Goal: Task Accomplishment & Management: Manage account settings

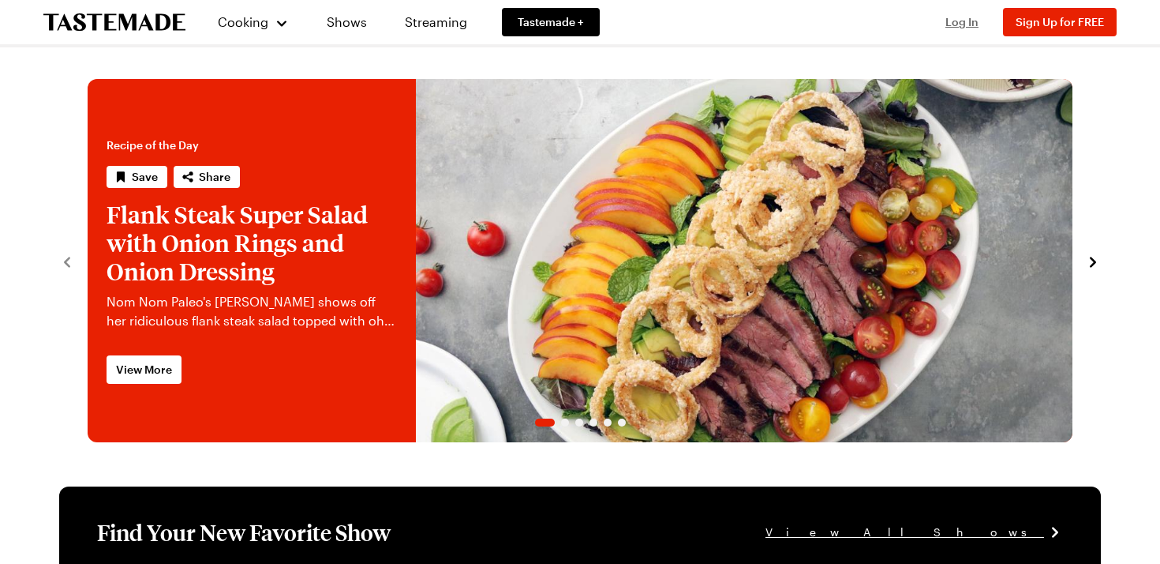
click at [964, 22] on span "Log In" at bounding box center [962, 21] width 33 height 13
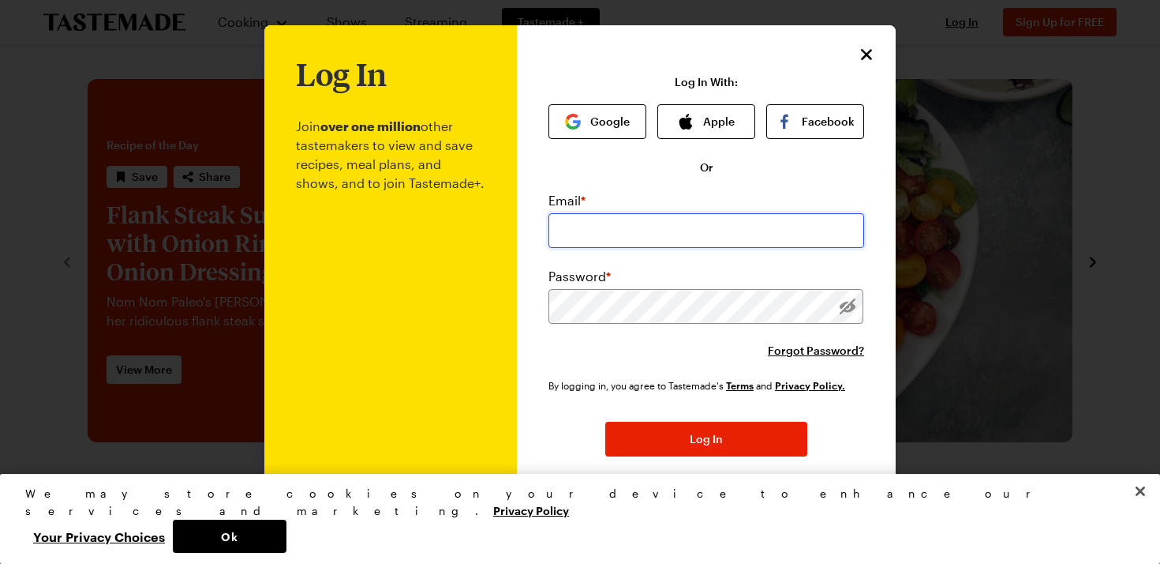
click at [674, 229] on input "email" at bounding box center [707, 230] width 316 height 35
click at [704, 114] on button "Apple" at bounding box center [707, 121] width 98 height 35
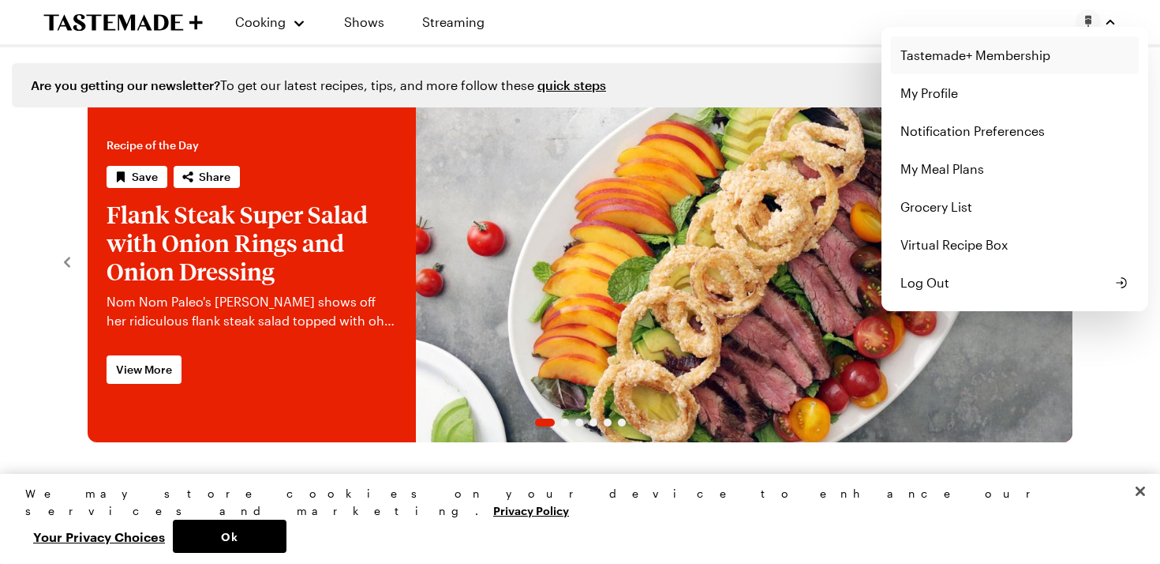
click at [973, 55] on link "Tastemade+ Membership" at bounding box center [1015, 55] width 248 height 38
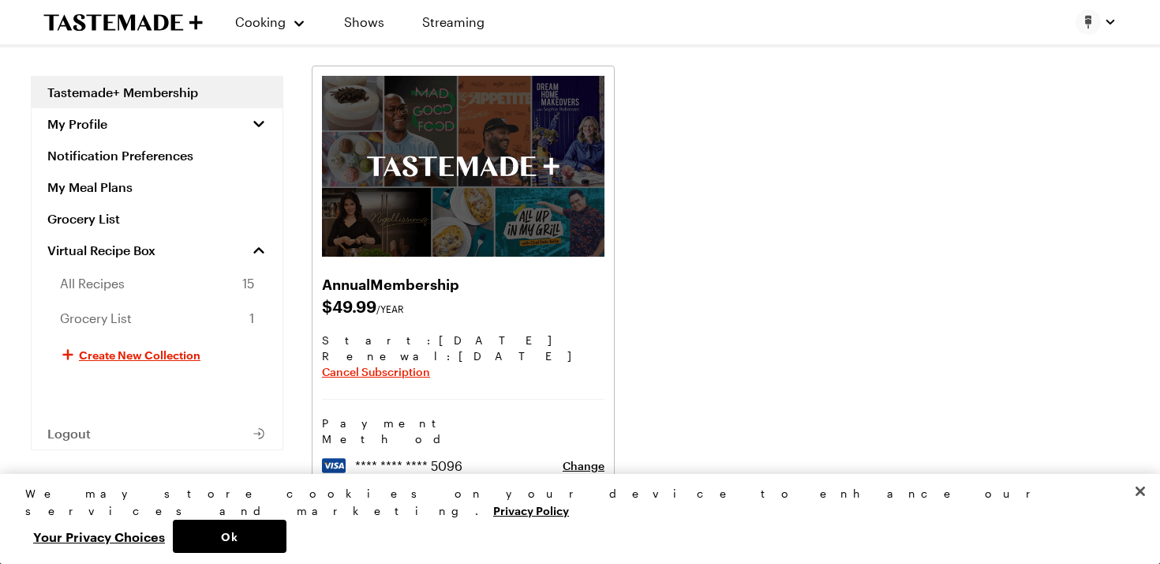
scroll to position [66, 0]
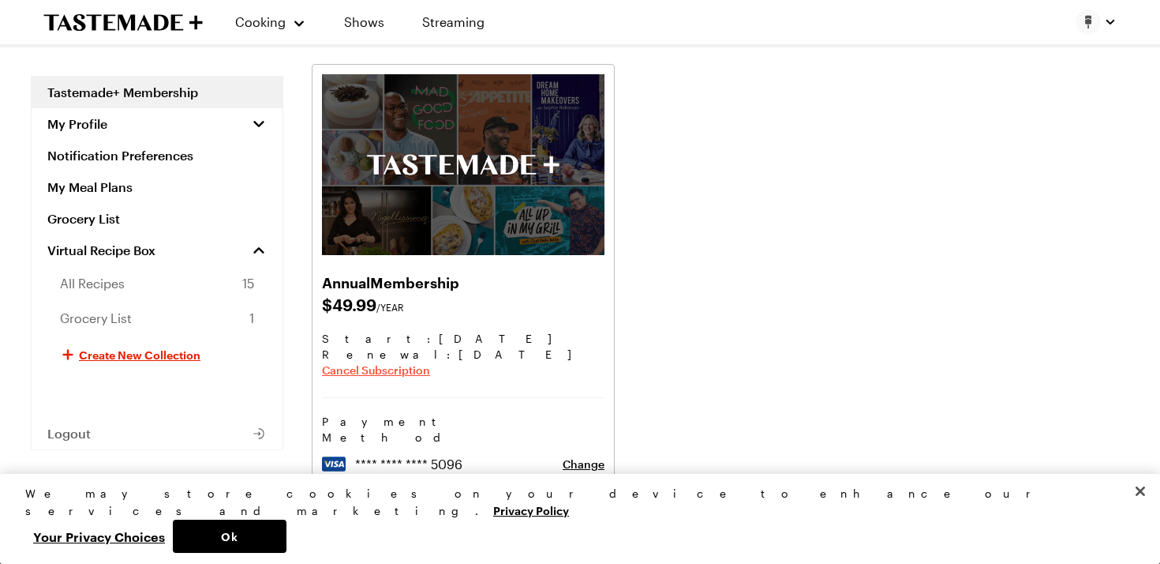
click at [379, 370] on span "Cancel Subscription" at bounding box center [376, 370] width 108 height 16
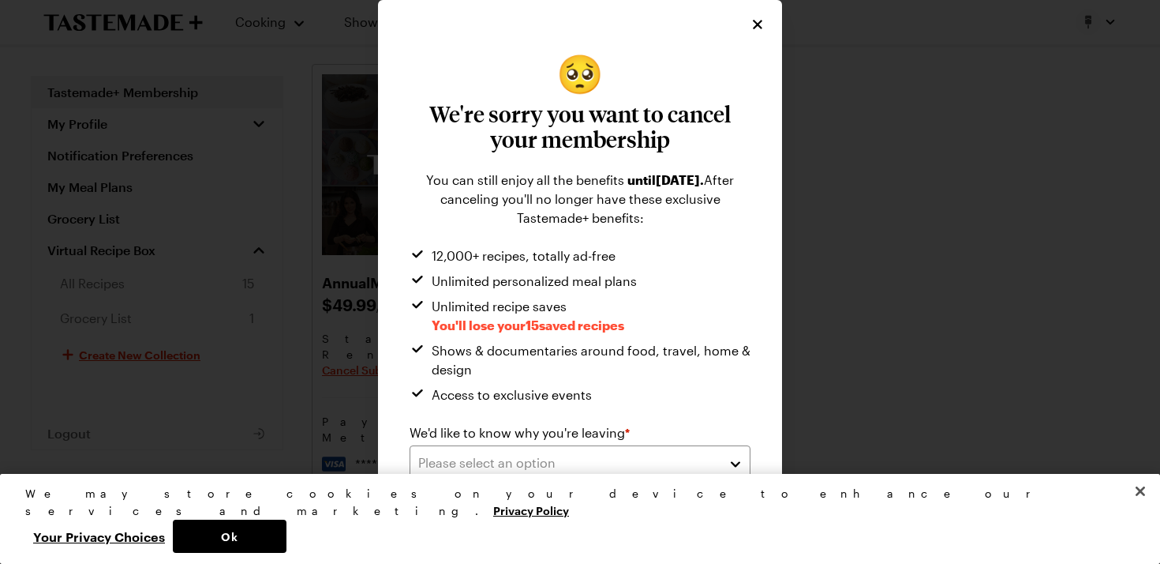
scroll to position [8, 0]
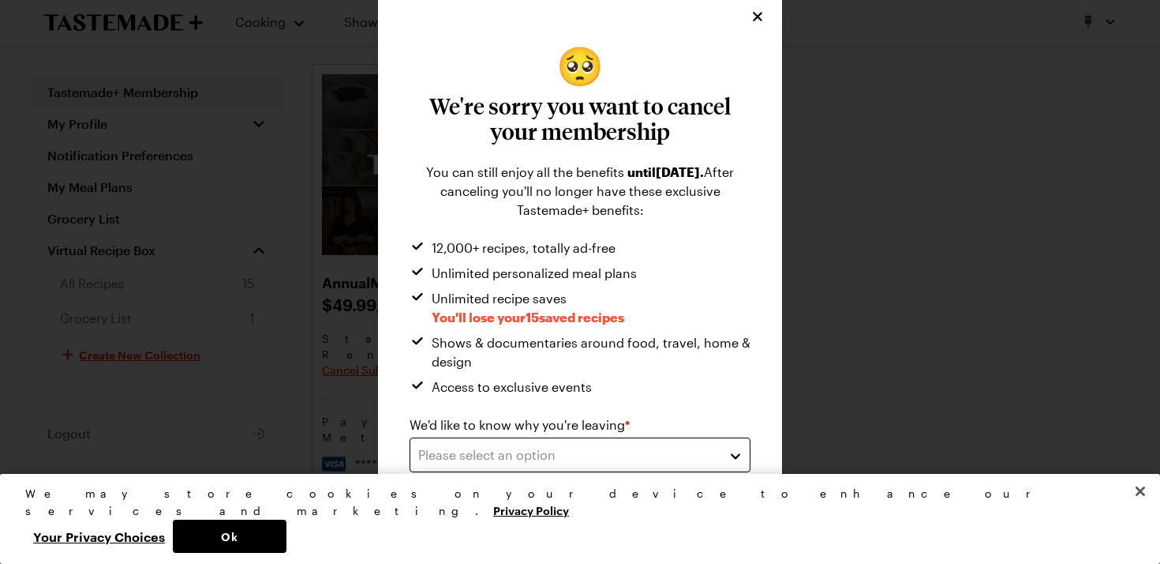
click at [625, 452] on div "Please select an option" at bounding box center [568, 454] width 300 height 19
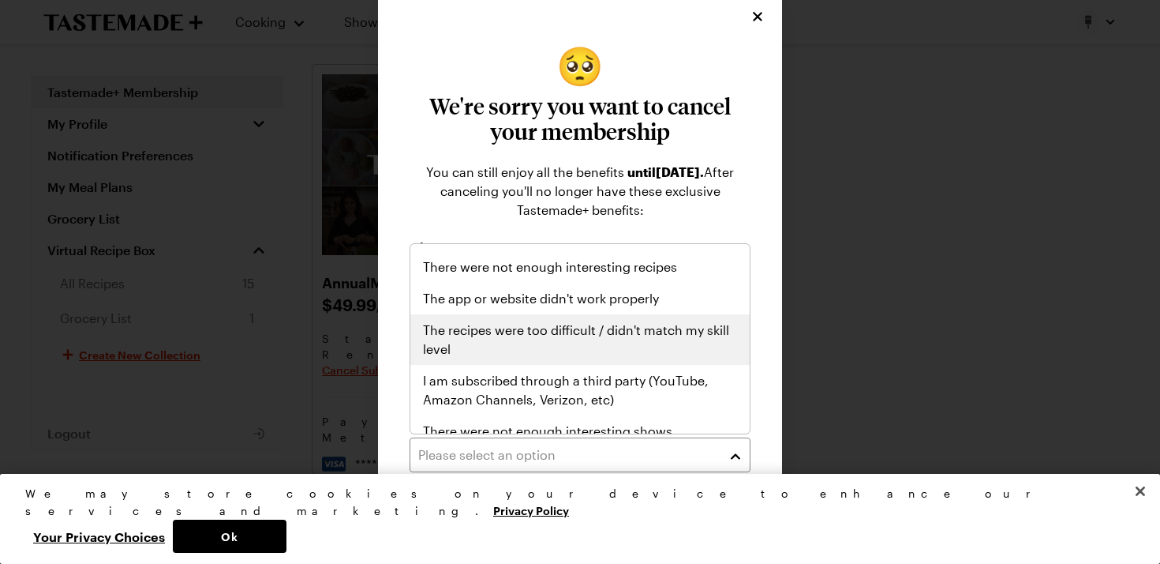
scroll to position [183, 0]
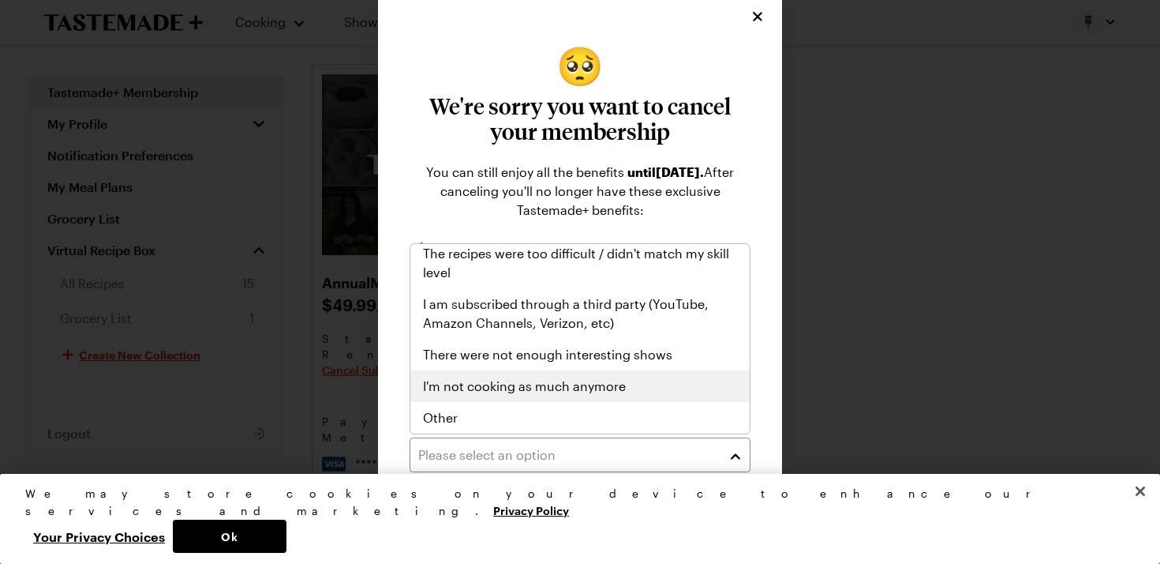
click at [539, 370] on div "I'm not cooking as much anymore" at bounding box center [580, 386] width 339 height 32
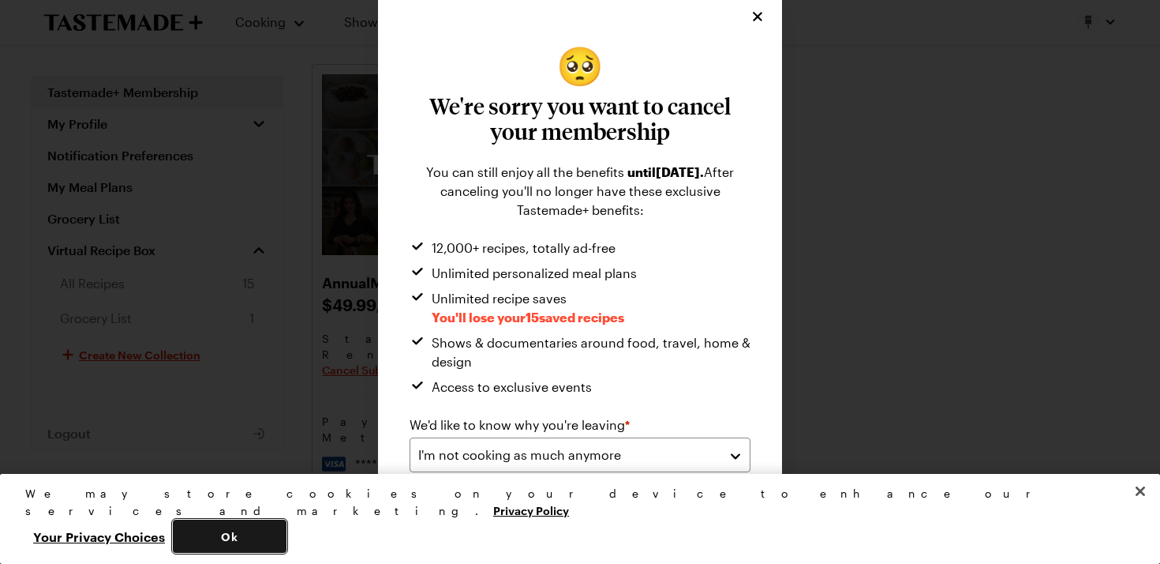
click at [287, 532] on button "Ok" at bounding box center [230, 535] width 114 height 33
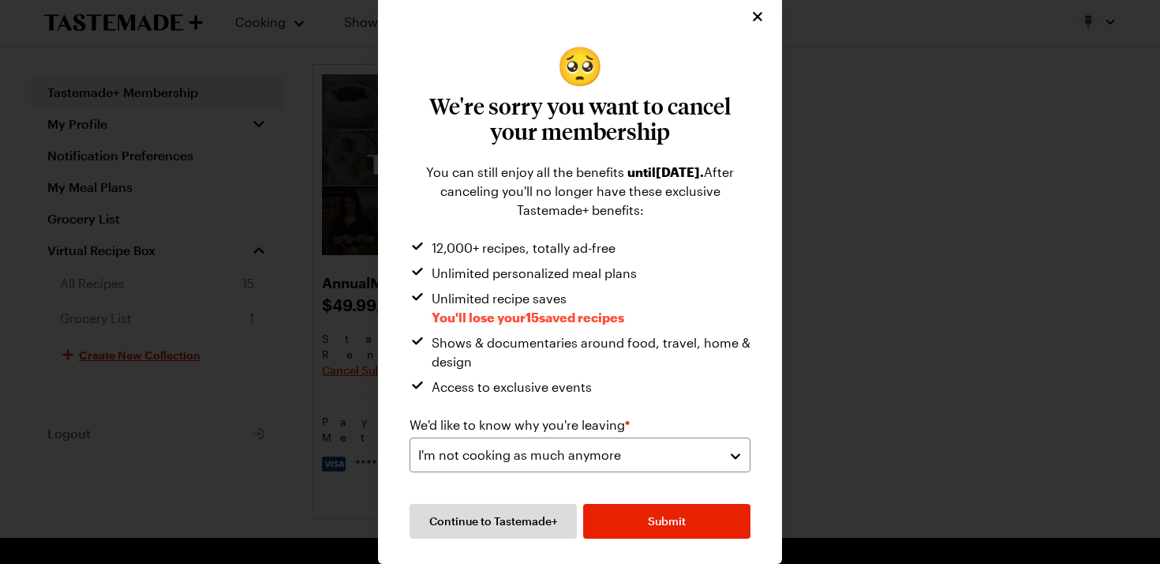
click at [694, 524] on body "Cooking Shows Streaming Tastemade+ Membership My Profile Notification Preferenc…" at bounding box center [580, 313] width 1160 height 759
click at [643, 519] on button "Submit" at bounding box center [666, 521] width 167 height 35
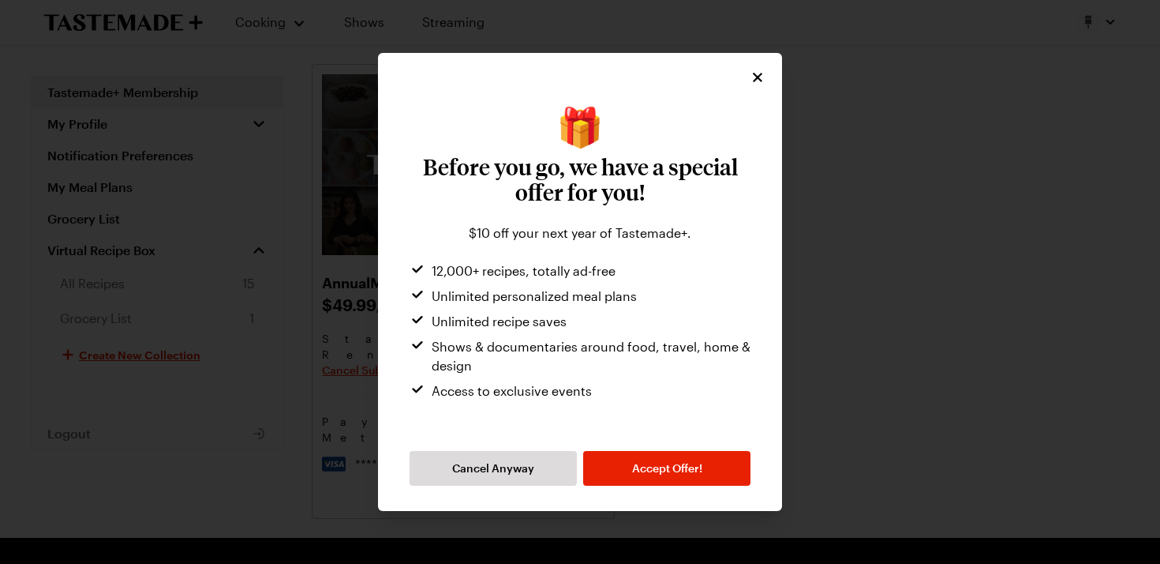
scroll to position [0, 0]
click at [499, 471] on span "Cancel Anyway" at bounding box center [493, 468] width 82 height 16
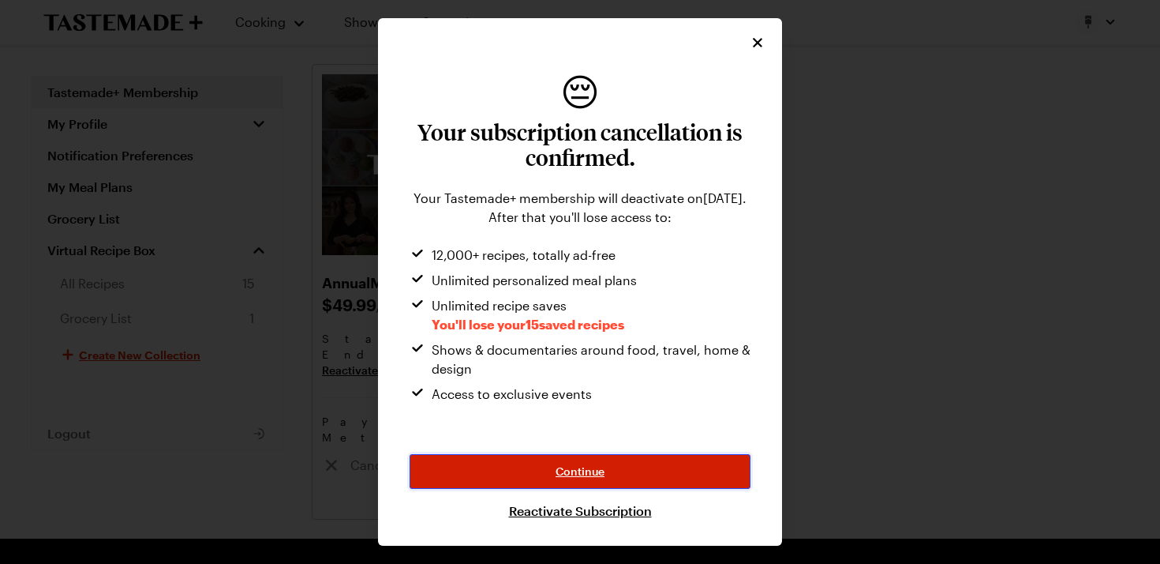
click at [574, 463] on span "Continue" at bounding box center [580, 471] width 49 height 16
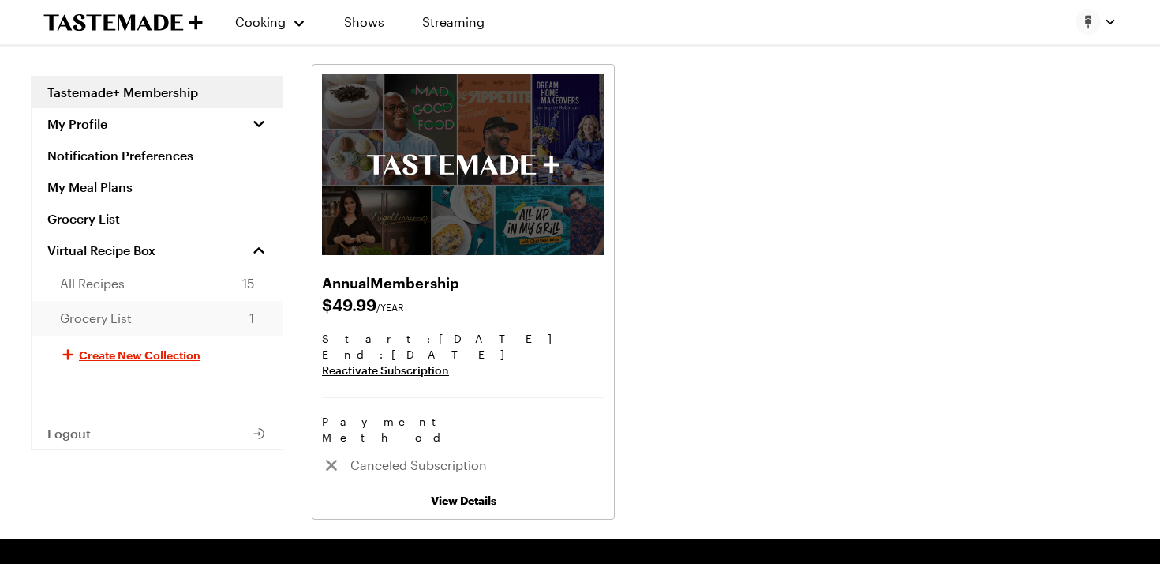
click at [178, 320] on link "Grocery List 1" at bounding box center [157, 318] width 251 height 35
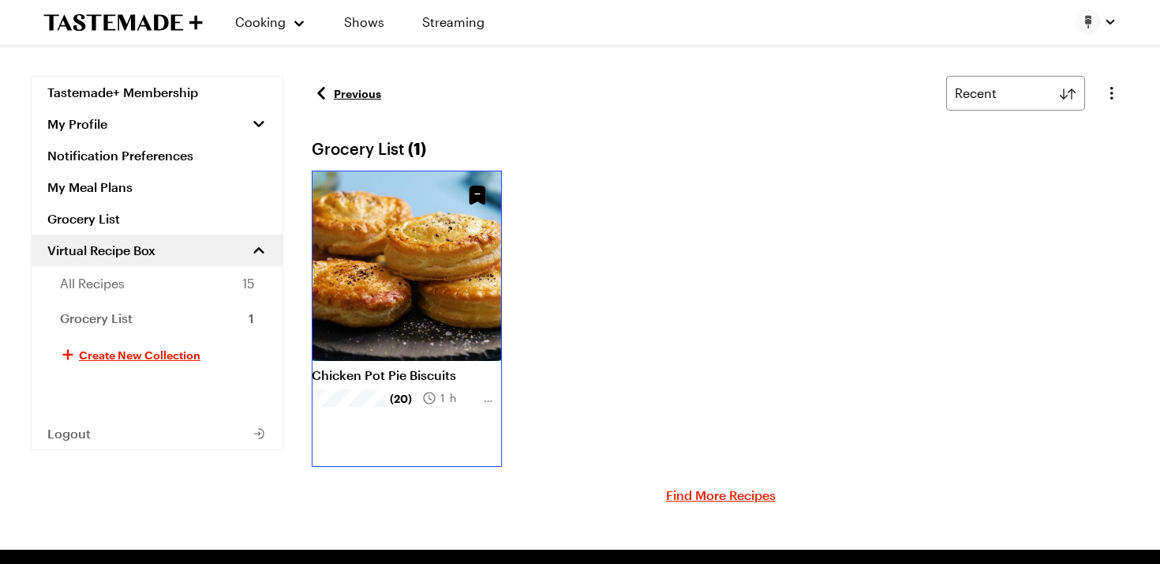
click at [448, 367] on link "Chicken Pot Pie Biscuits" at bounding box center [407, 375] width 190 height 16
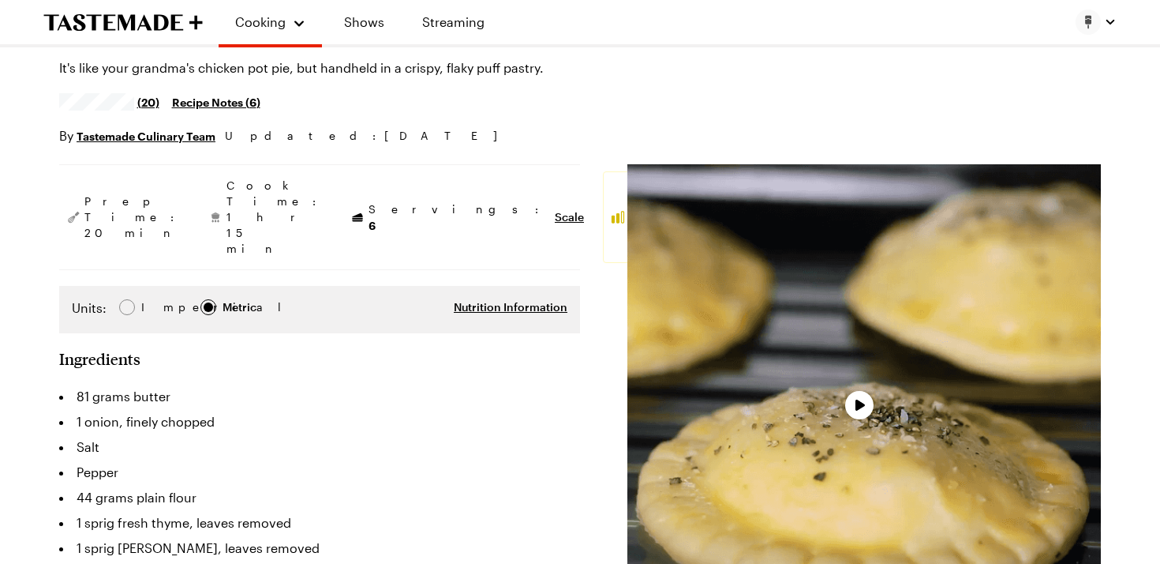
type textarea "x"
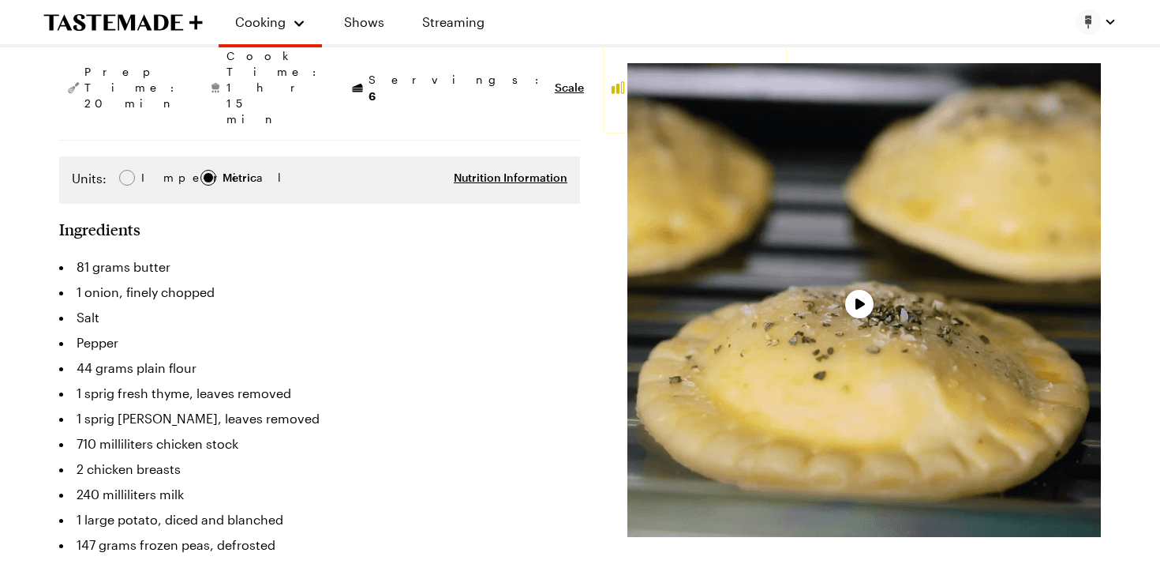
scroll to position [503, 0]
